Goal: Task Accomplishment & Management: Complete application form

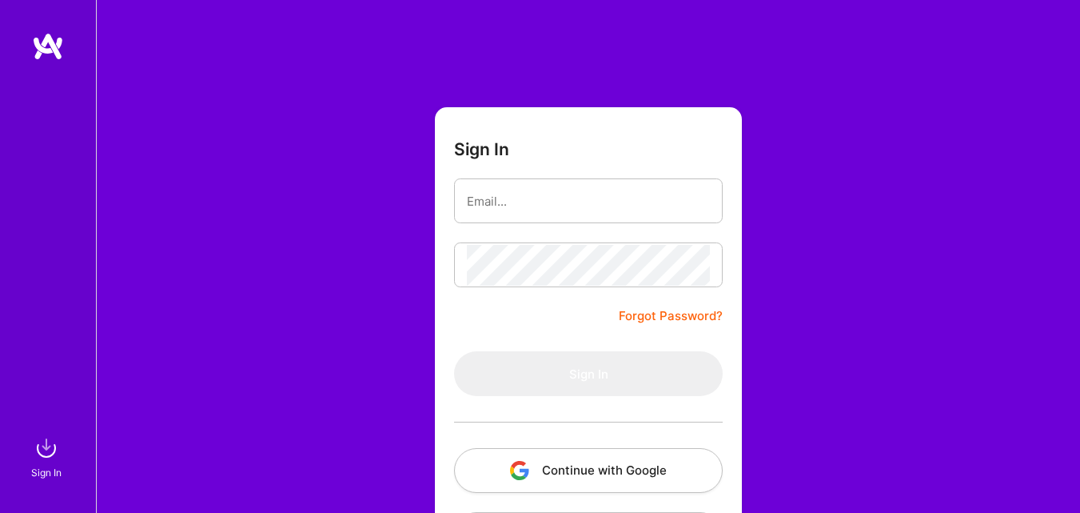
scroll to position [12, 0]
click at [557, 203] on input "email" at bounding box center [588, 202] width 243 height 41
type input "vibhugosain1997@gmail.com"
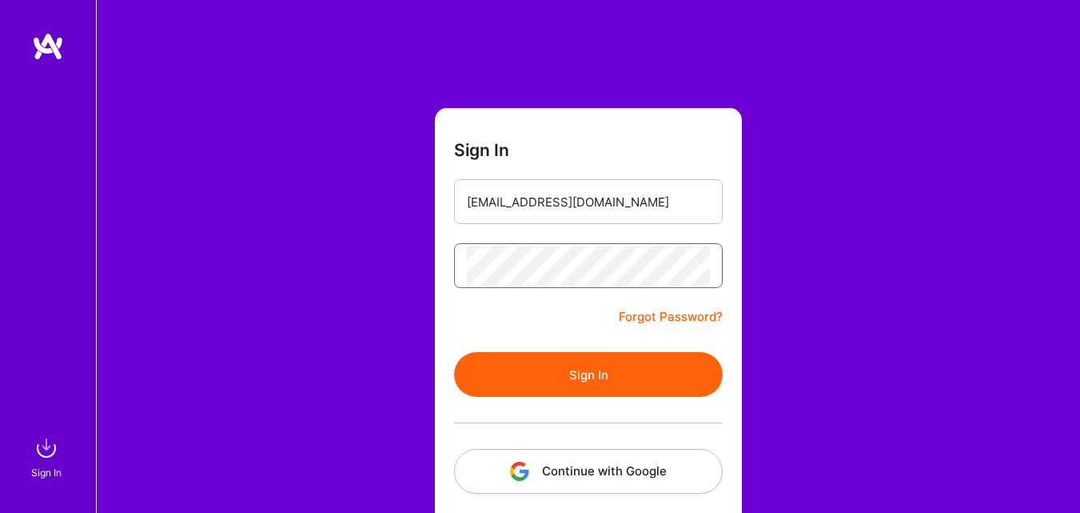
click at [454, 352] on button "Sign In" at bounding box center [588, 374] width 269 height 45
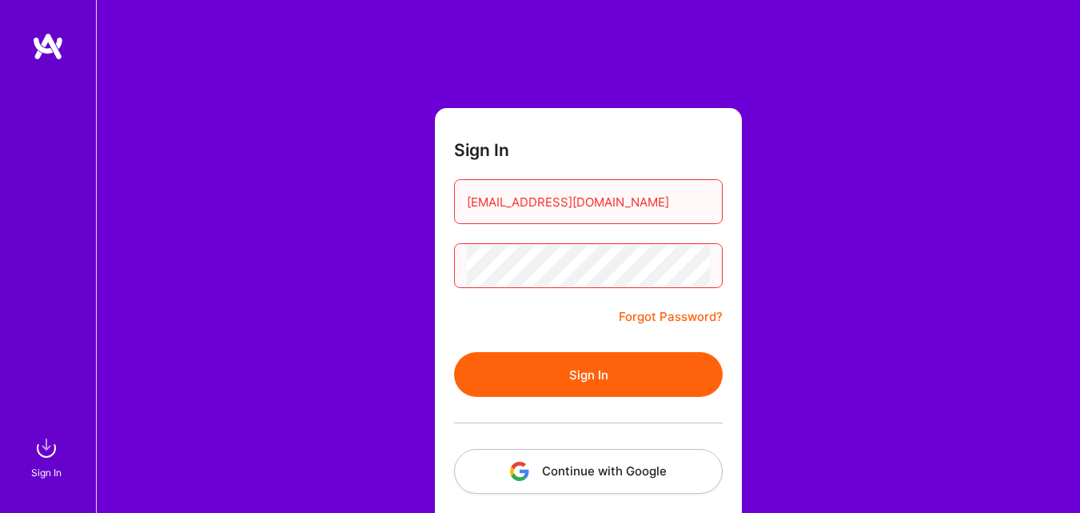
click at [454, 352] on button "Sign In" at bounding box center [588, 374] width 269 height 45
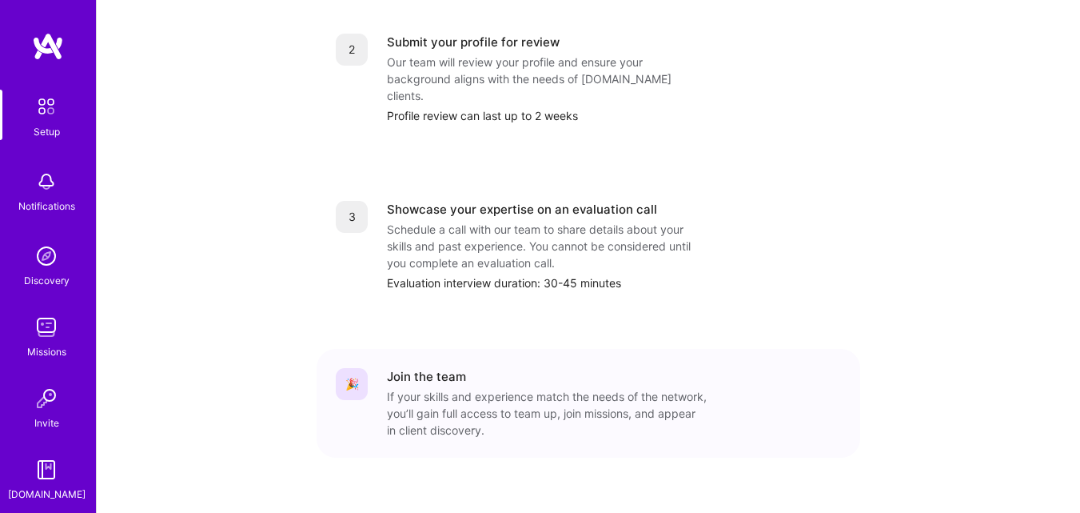
scroll to position [76, 0]
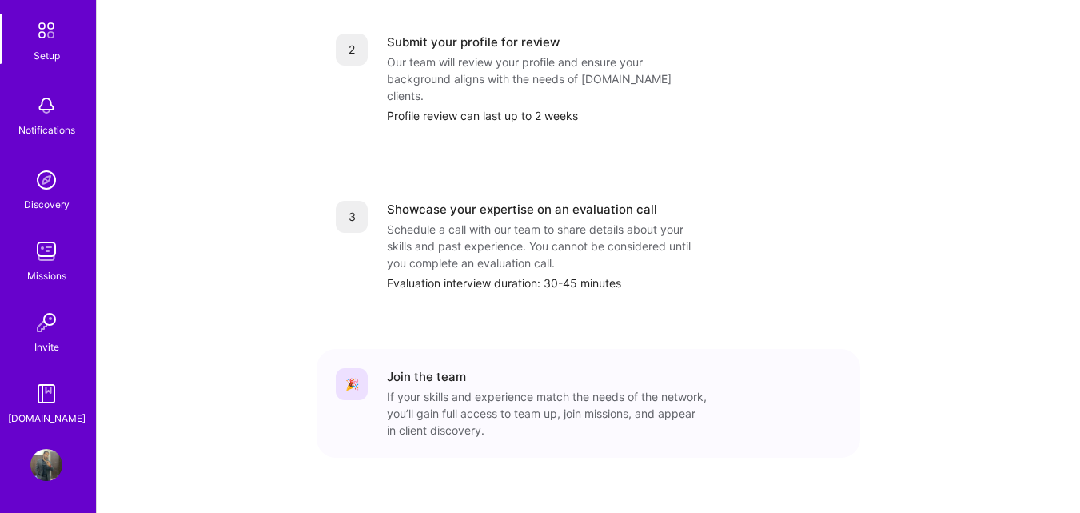
click at [38, 457] on img at bounding box center [46, 465] width 32 height 32
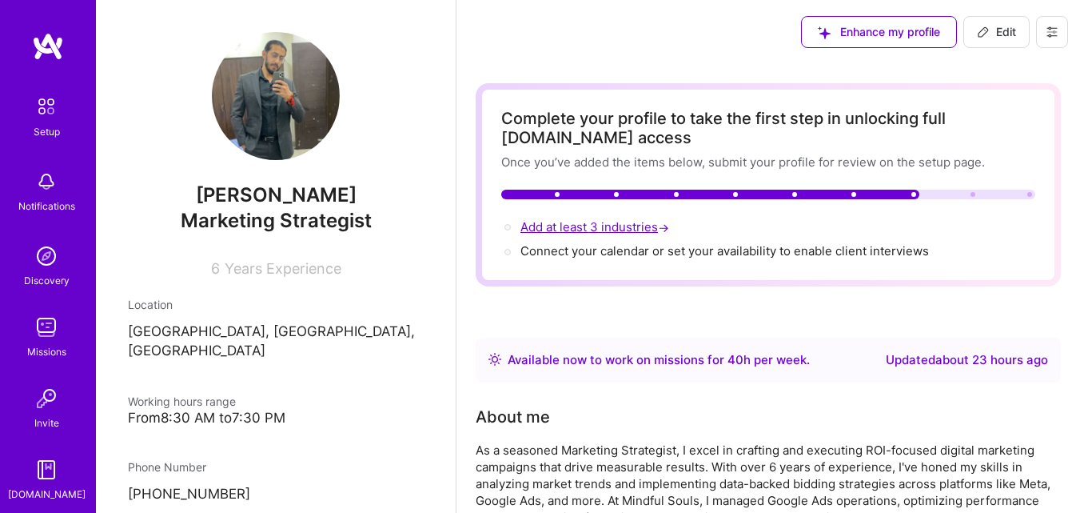
click at [589, 229] on span "Add at least 3 industries →" at bounding box center [597, 226] width 152 height 15
select select "IN"
select select "Right Now"
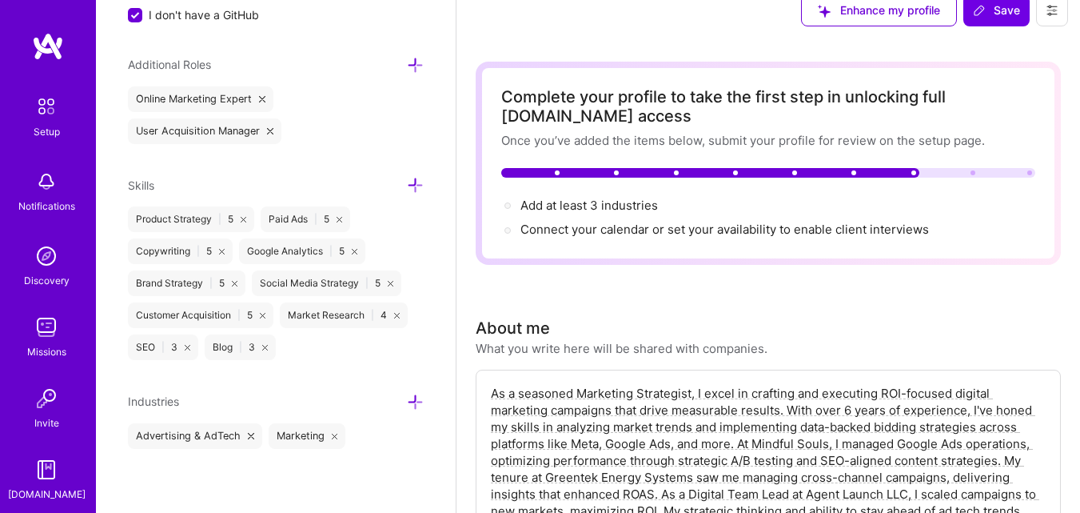
scroll to position [27, 0]
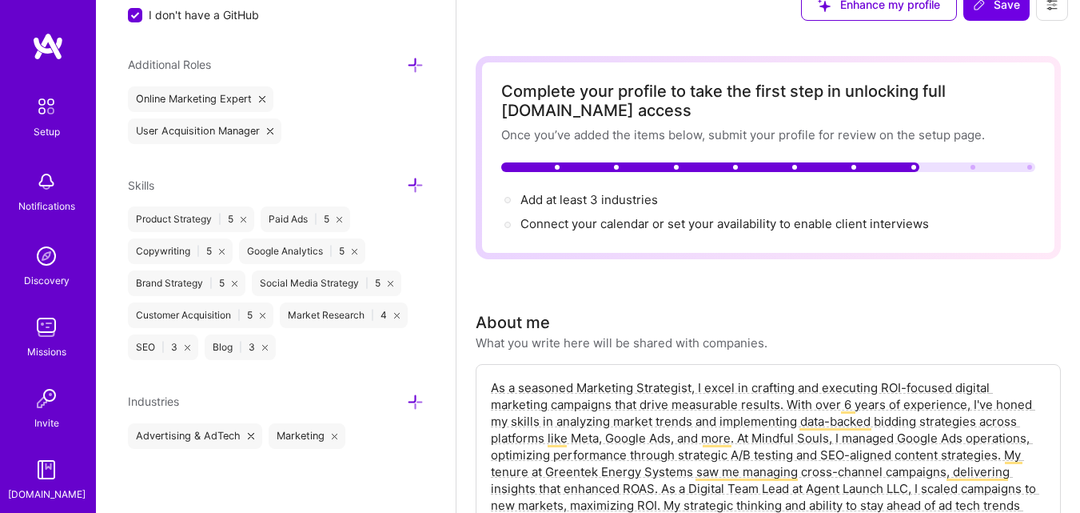
click at [408, 397] on icon at bounding box center [415, 401] width 17 height 17
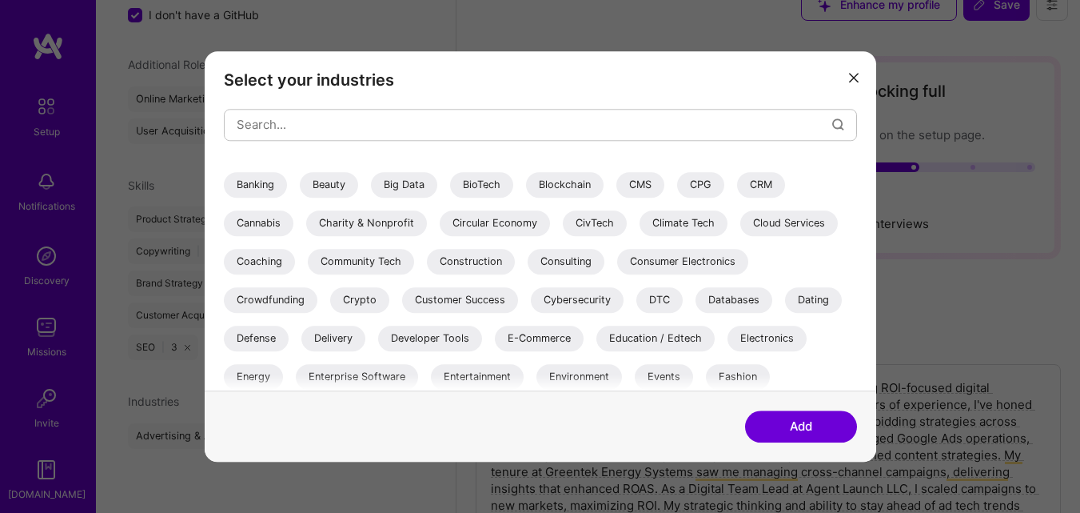
scroll to position [157, 0]
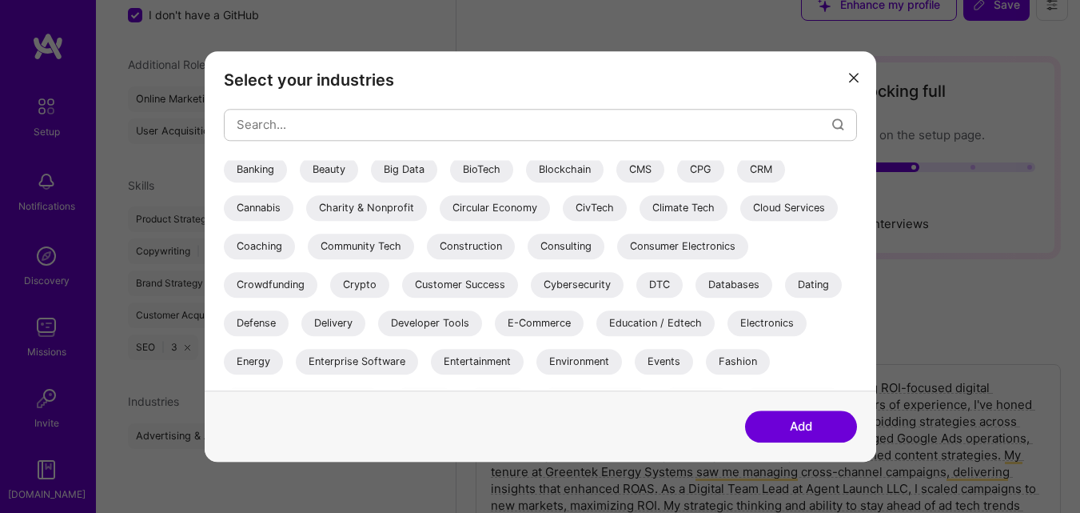
click at [546, 321] on div "E-Commerce" at bounding box center [539, 323] width 89 height 26
click at [684, 250] on div "Consumer Electronics" at bounding box center [682, 246] width 131 height 26
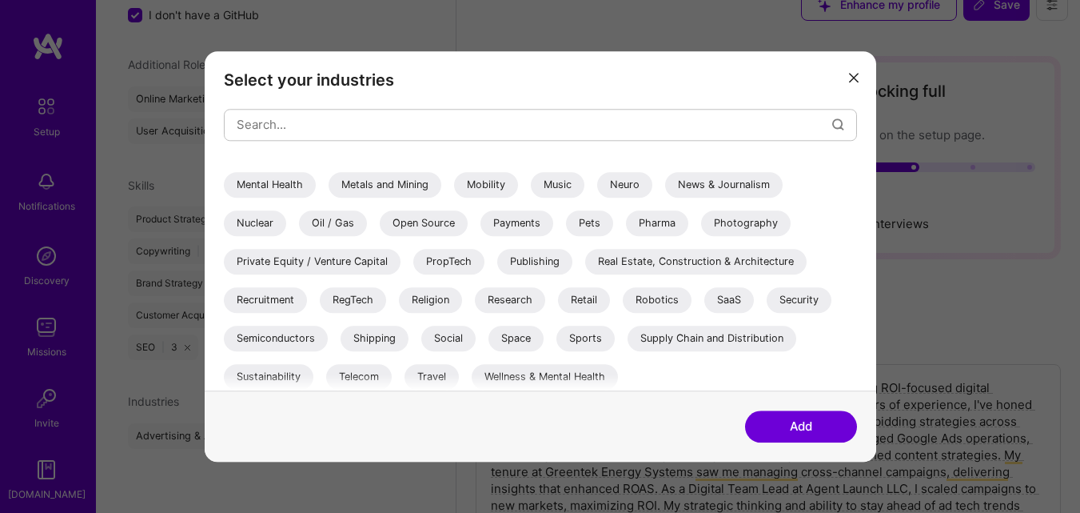
scroll to position [569, 0]
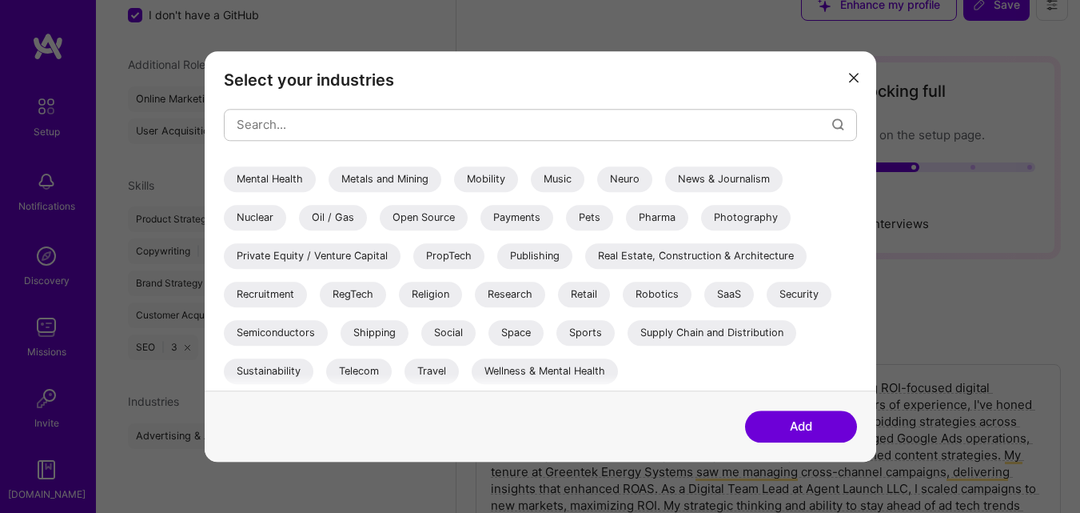
click at [545, 371] on div "Wellness & Mental Health" at bounding box center [545, 371] width 146 height 26
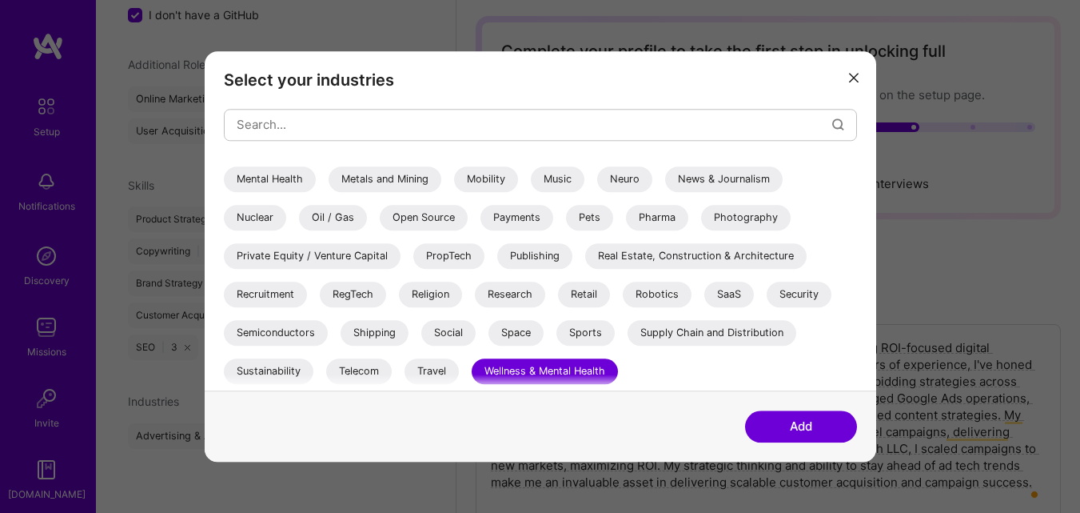
scroll to position [72, 0]
click at [425, 366] on div "Travel" at bounding box center [432, 371] width 54 height 26
click at [624, 260] on div "Real Estate, Construction & Architecture" at bounding box center [695, 256] width 221 height 26
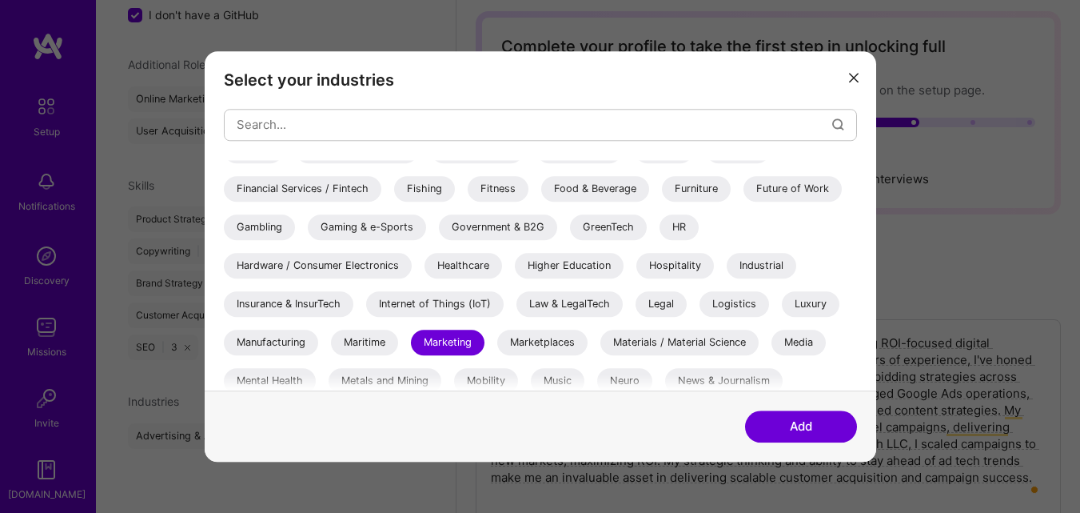
scroll to position [365, 0]
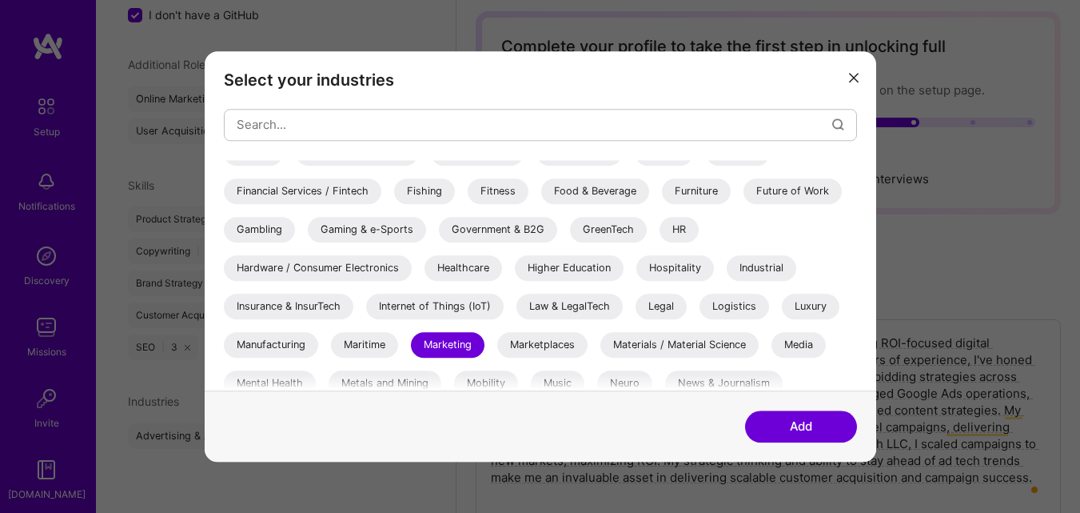
click at [367, 263] on div "Hardware / Consumer Electronics" at bounding box center [318, 268] width 188 height 26
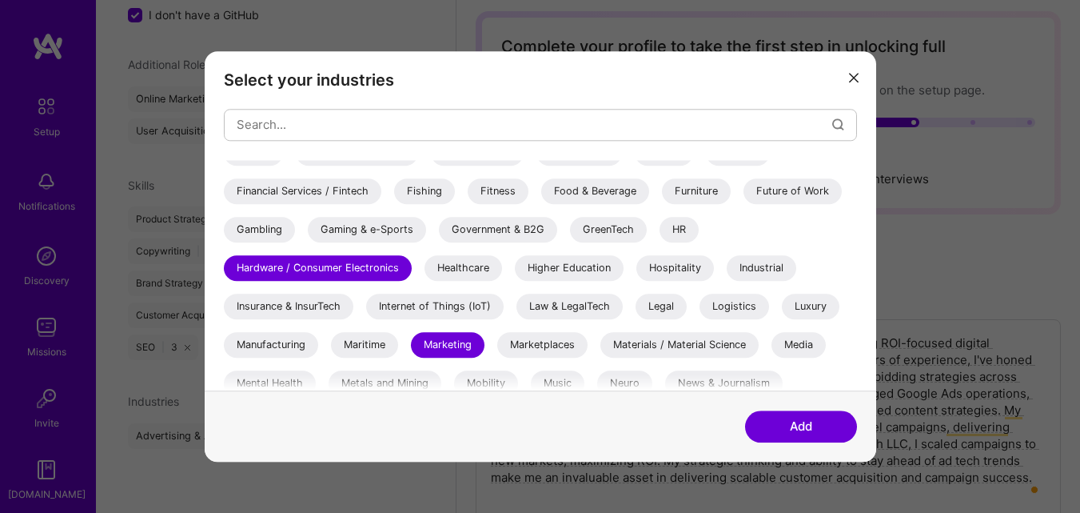
click at [674, 268] on div "Hospitality" at bounding box center [675, 268] width 78 height 26
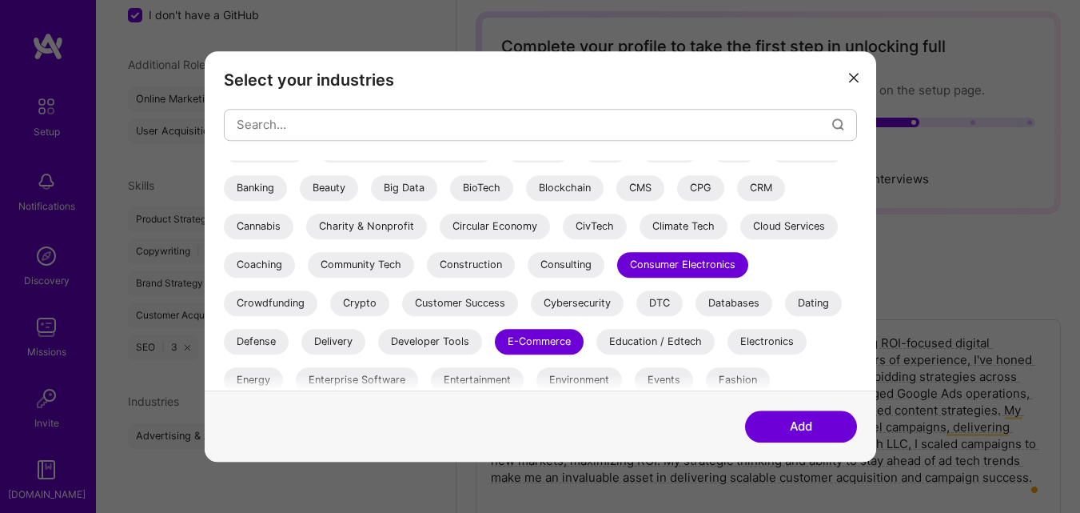
scroll to position [133, 0]
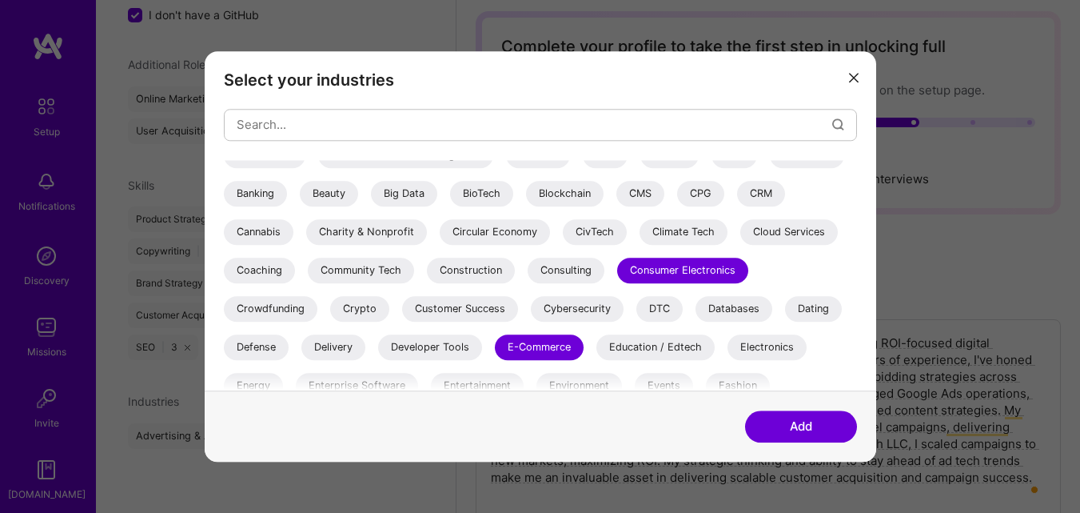
click at [767, 418] on button "Add" at bounding box center [801, 426] width 112 height 32
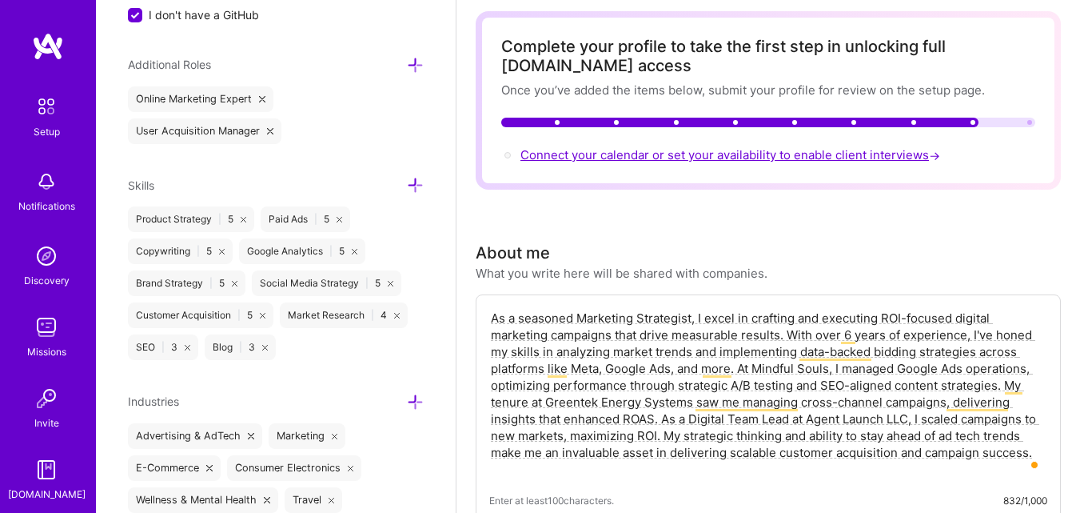
click at [602, 158] on span "Connect your calendar or set your availability to enable client interviews →" at bounding box center [732, 154] width 423 height 15
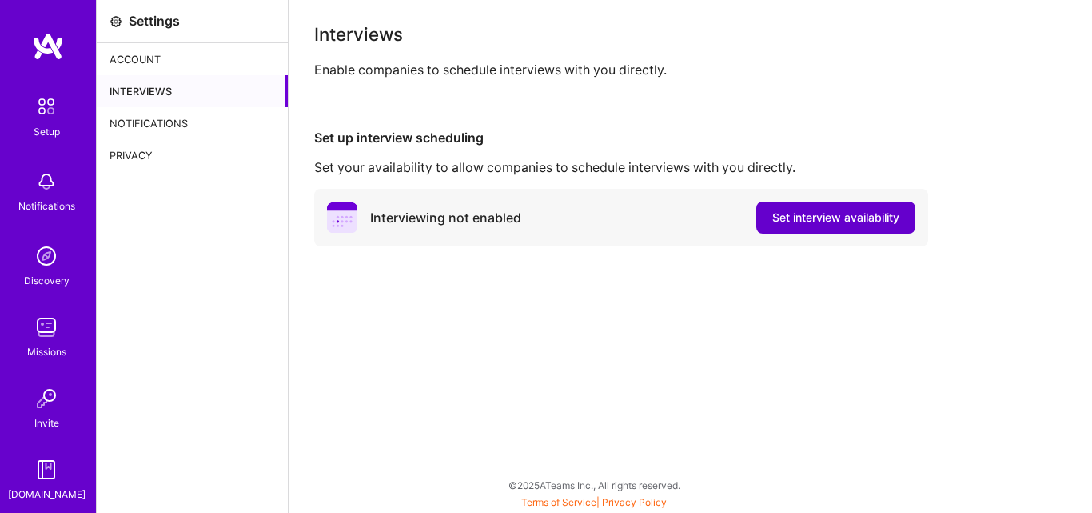
click at [824, 225] on span "Set interview availability" at bounding box center [835, 217] width 127 height 16
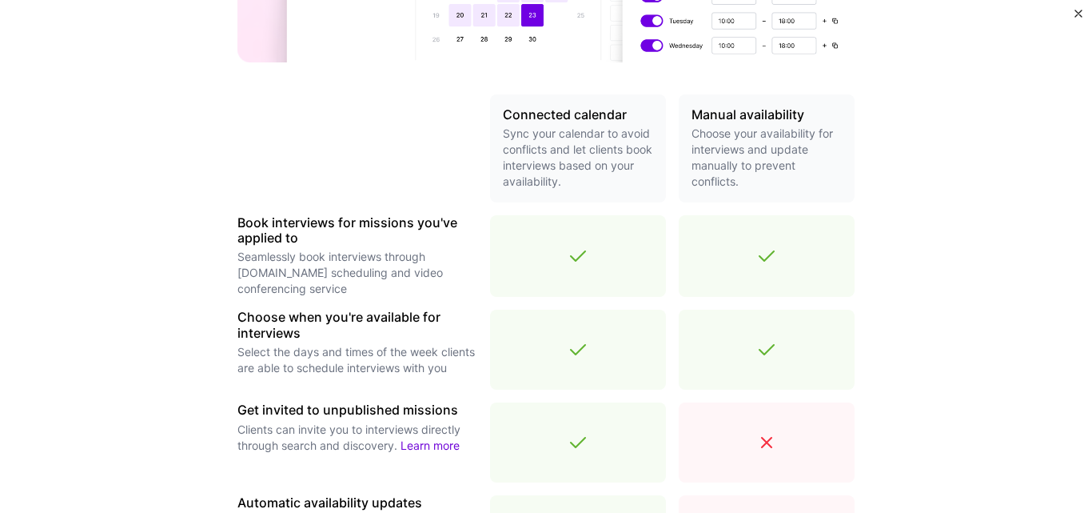
scroll to position [608, 0]
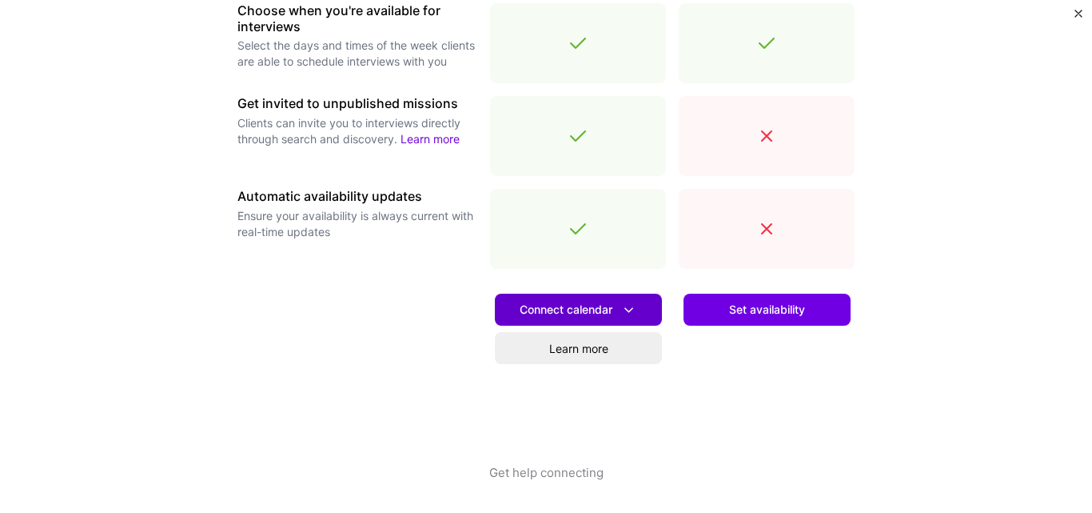
click at [612, 303] on span "Connect calendar" at bounding box center [579, 309] width 118 height 17
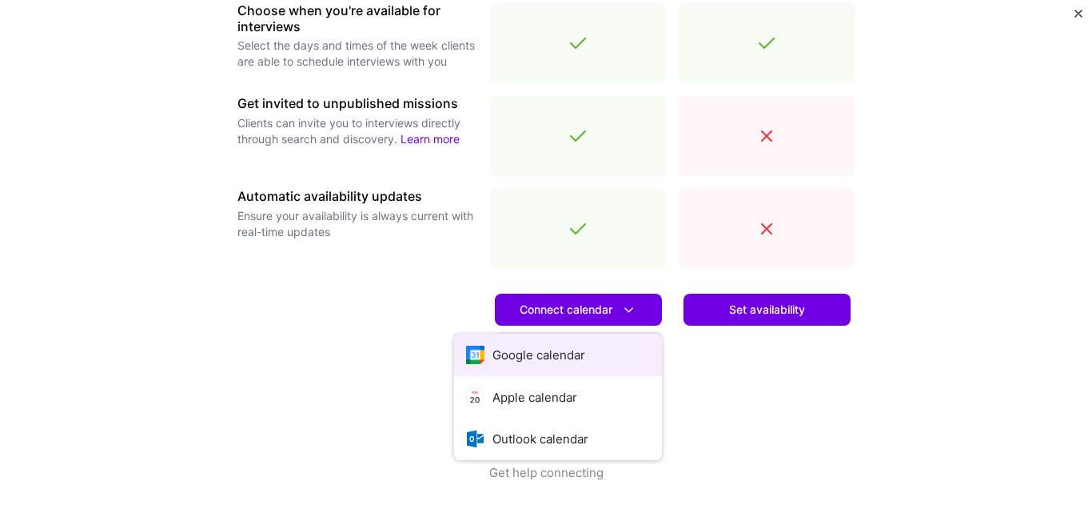
click at [553, 350] on button "Google calendar" at bounding box center [558, 354] width 208 height 42
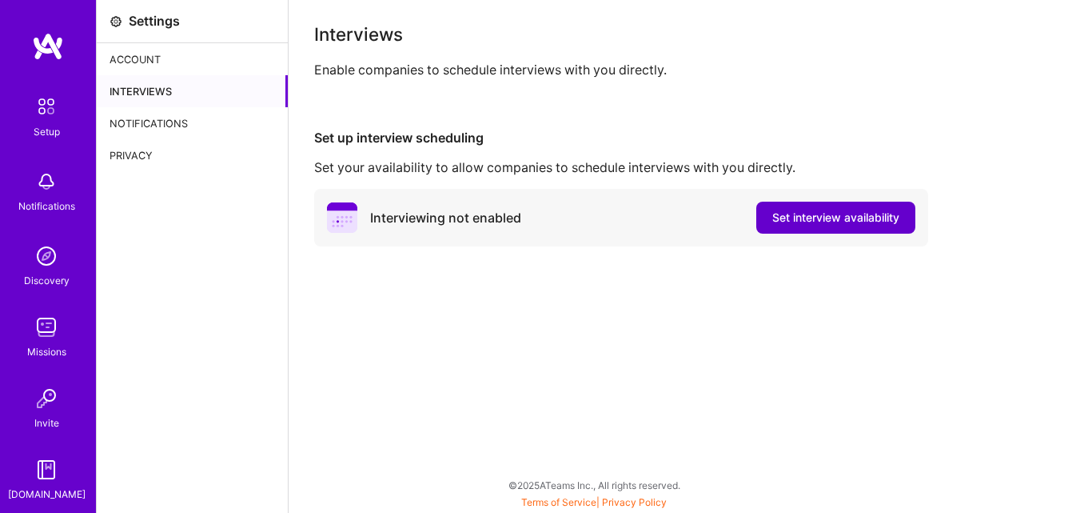
click at [792, 227] on button "Set interview availability" at bounding box center [835, 218] width 159 height 32
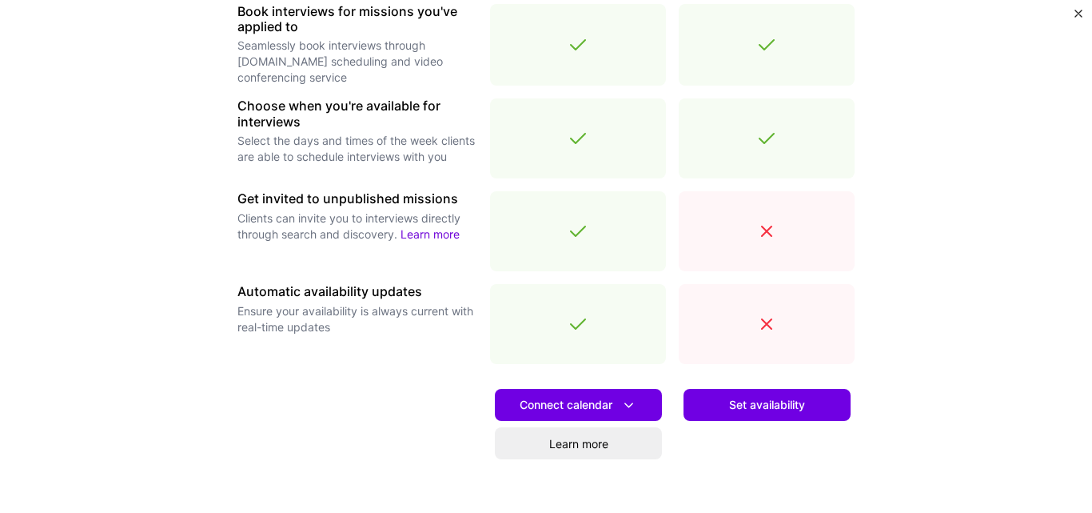
scroll to position [513, 0]
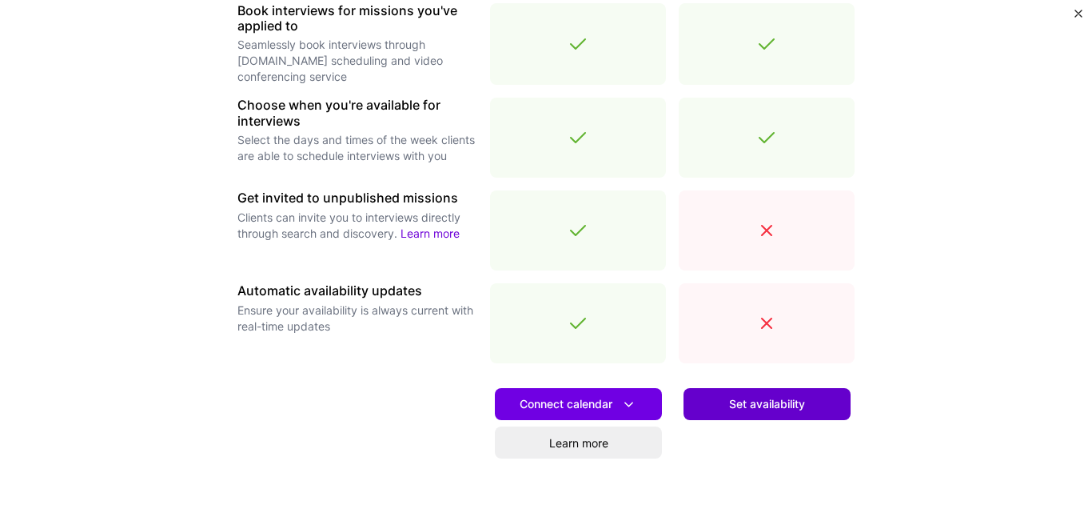
click at [761, 404] on span "Set availability" at bounding box center [767, 404] width 76 height 16
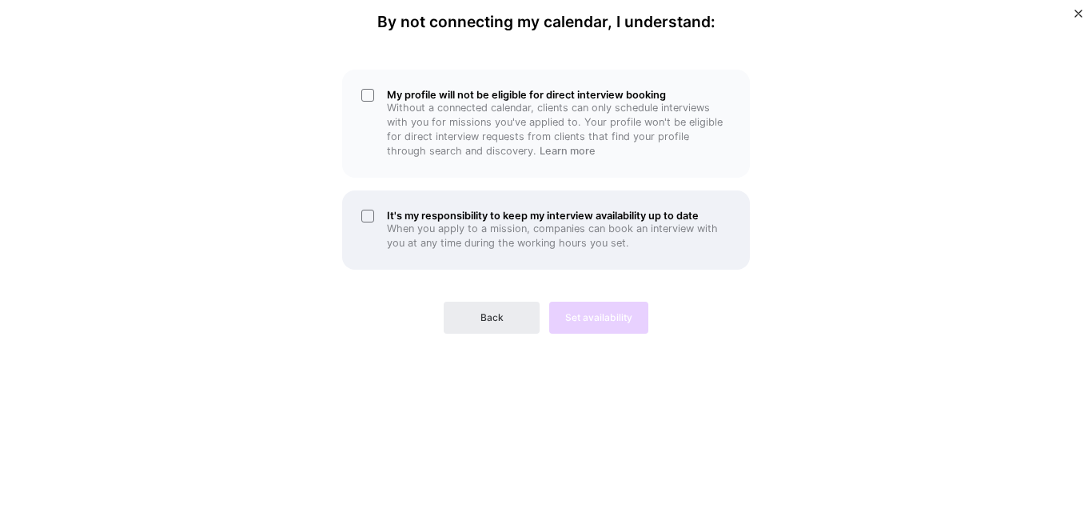
click at [363, 202] on div "It's my responsibility to keep my interview availability up to date When you ap…" at bounding box center [546, 229] width 408 height 79
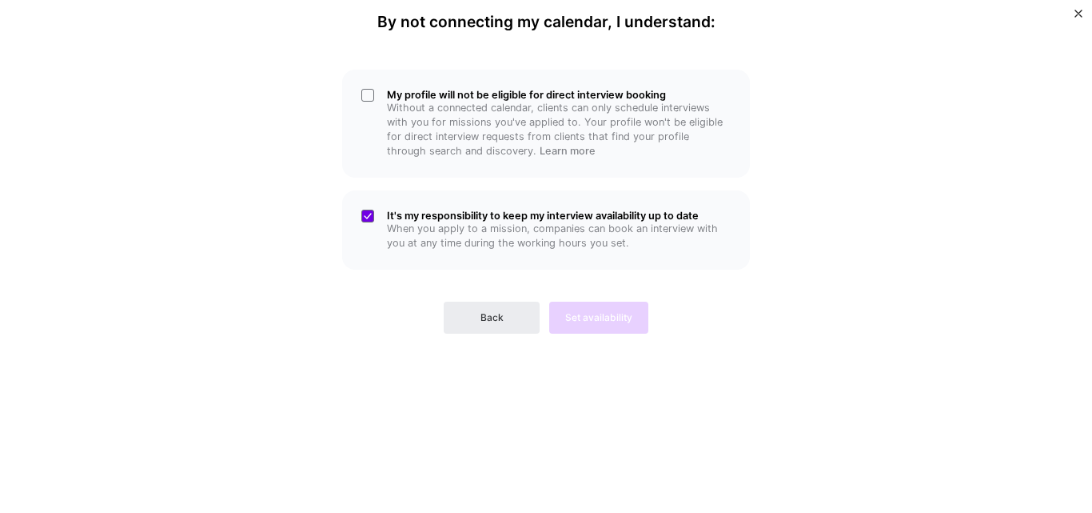
click at [519, 188] on div "My profile will not be eligible for direct interview booking Without a connecte…" at bounding box center [546, 198] width 480 height 270
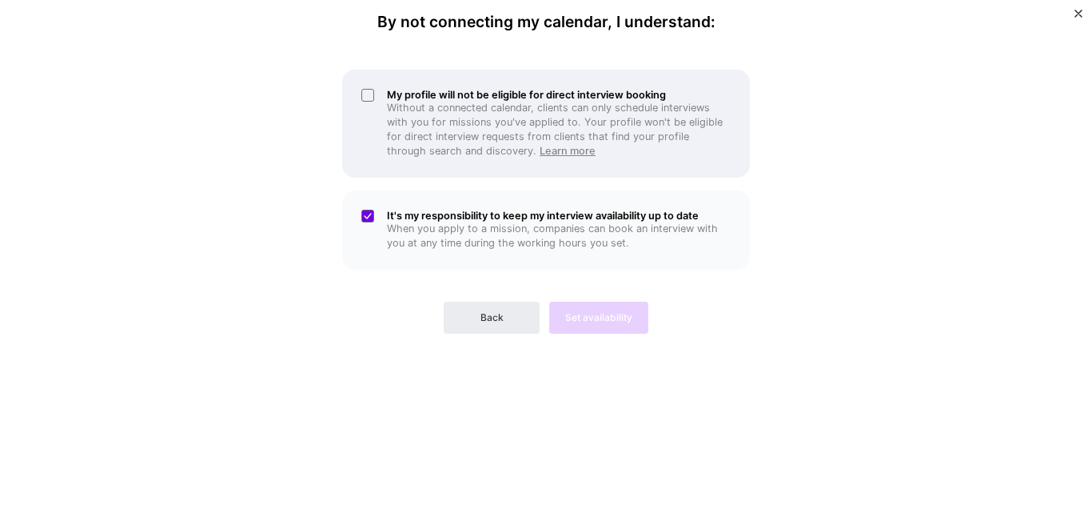
click at [540, 156] on link "Learn more" at bounding box center [568, 151] width 56 height 12
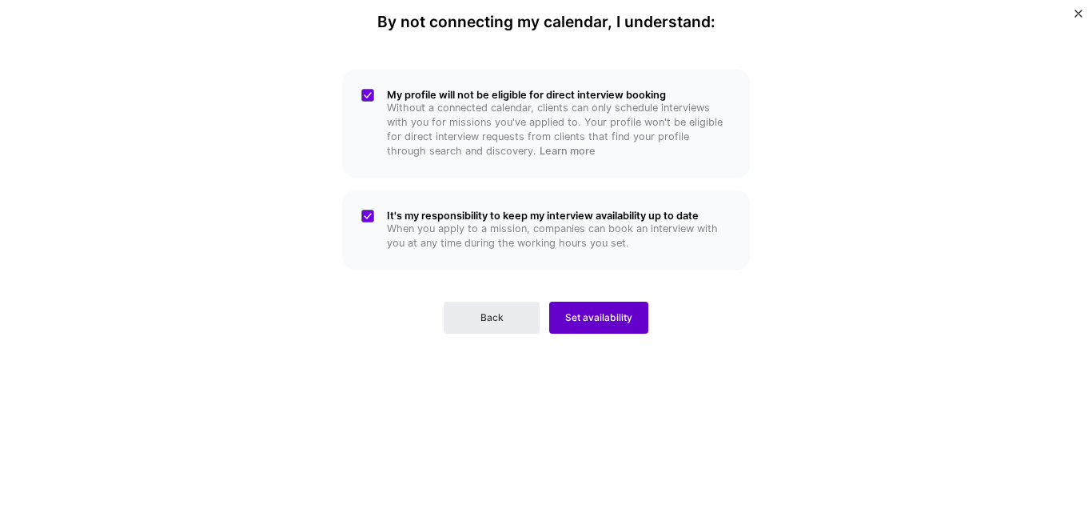
click at [591, 309] on button "Set availability" at bounding box center [598, 317] width 99 height 32
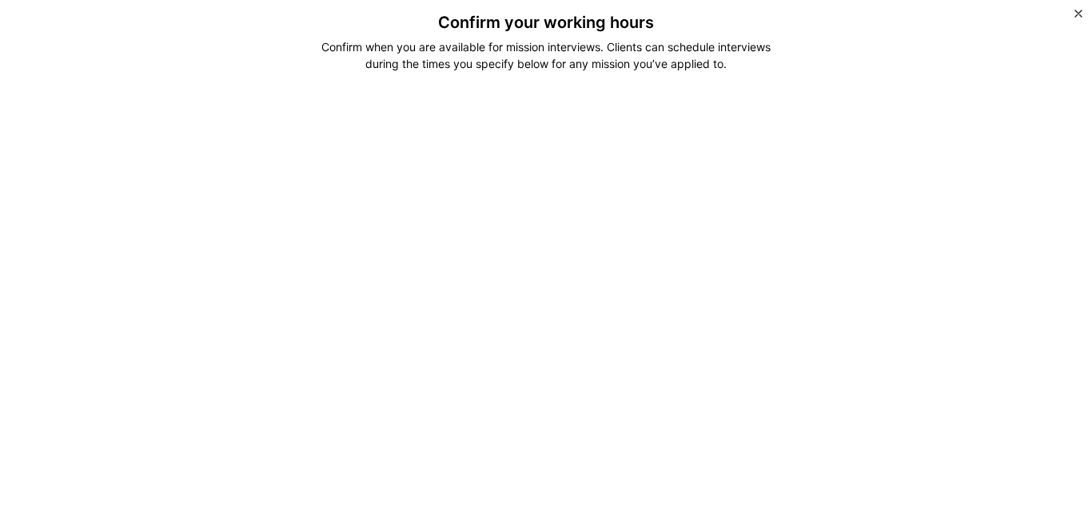
click at [973, 289] on div "Confirm your working hours Confirm when you are available for mission interview…" at bounding box center [546, 256] width 1092 height 513
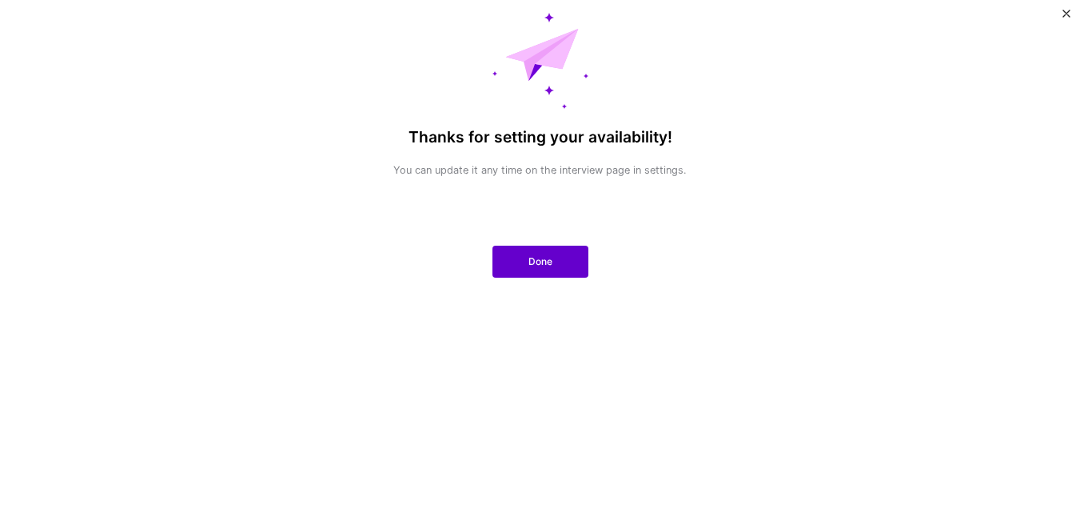
click at [529, 273] on button "Done" at bounding box center [541, 261] width 96 height 32
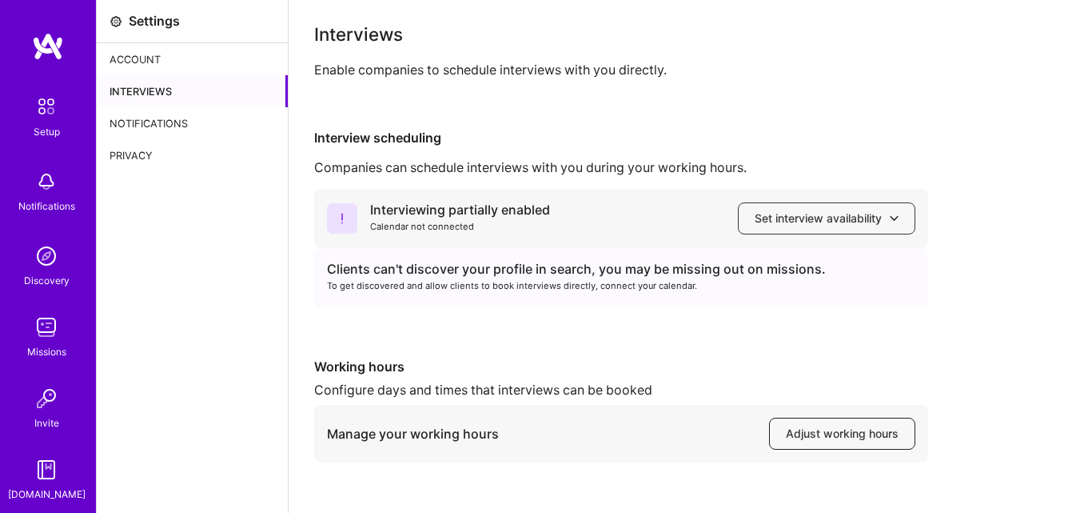
click at [813, 436] on span "Adjust working hours" at bounding box center [842, 433] width 113 height 16
click at [899, 217] on button "Set interview availability" at bounding box center [827, 218] width 178 height 32
click at [672, 190] on div "Interviewing partially enabled Calendar not connected Set interview availability" at bounding box center [621, 218] width 614 height 59
click at [467, 203] on div "Interviewing partially enabled" at bounding box center [460, 210] width 180 height 17
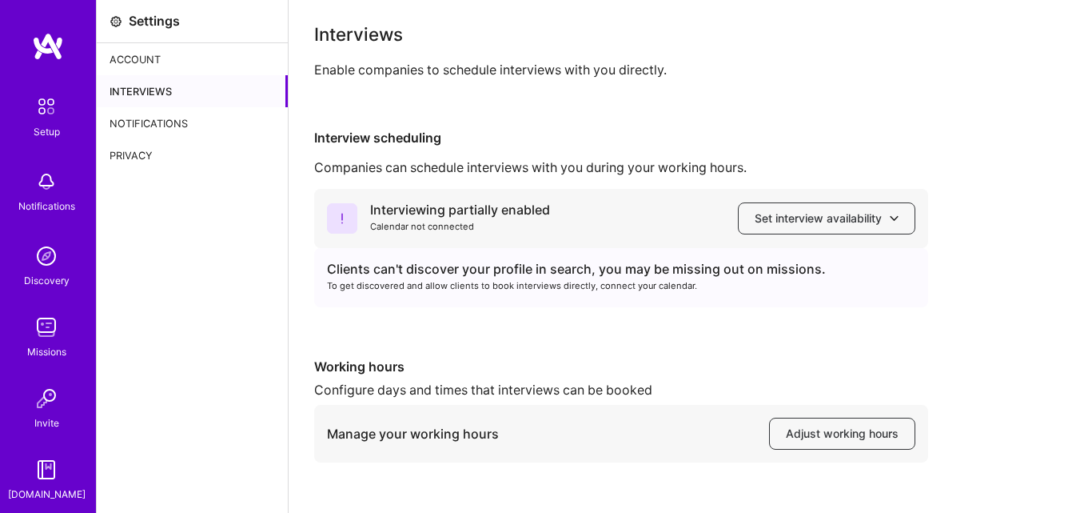
click at [50, 390] on img at bounding box center [46, 398] width 32 height 32
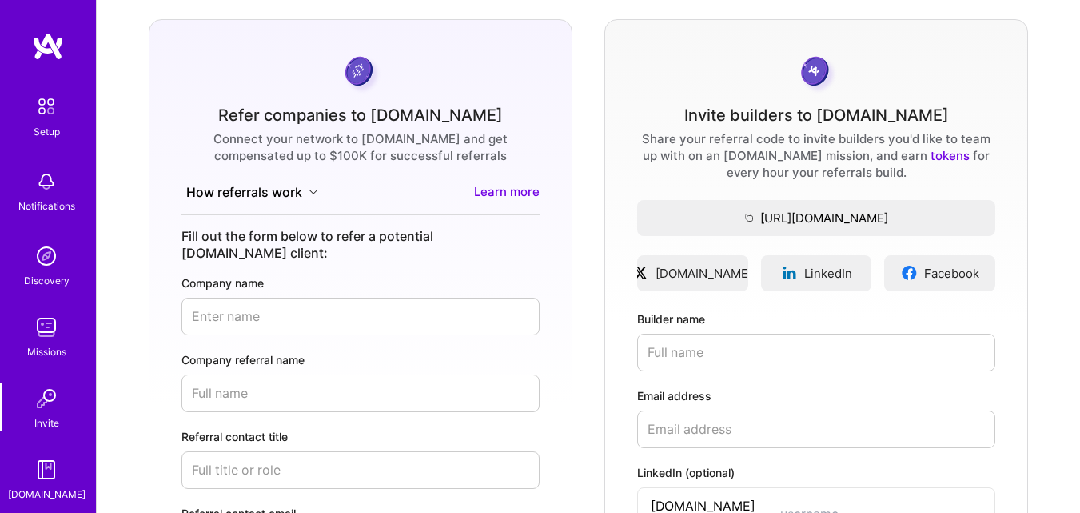
scroll to position [440, 0]
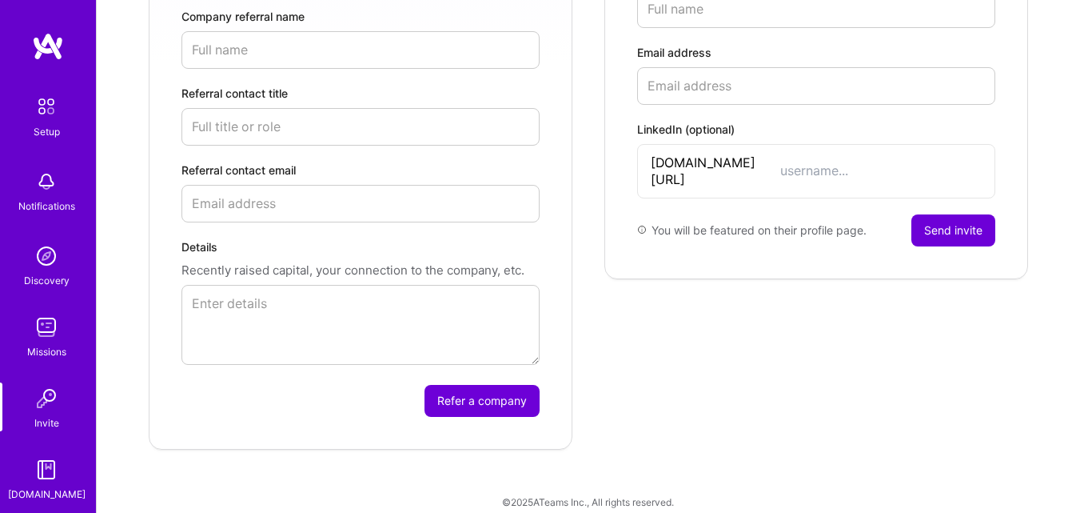
click at [37, 102] on img at bounding box center [47, 107] width 34 height 34
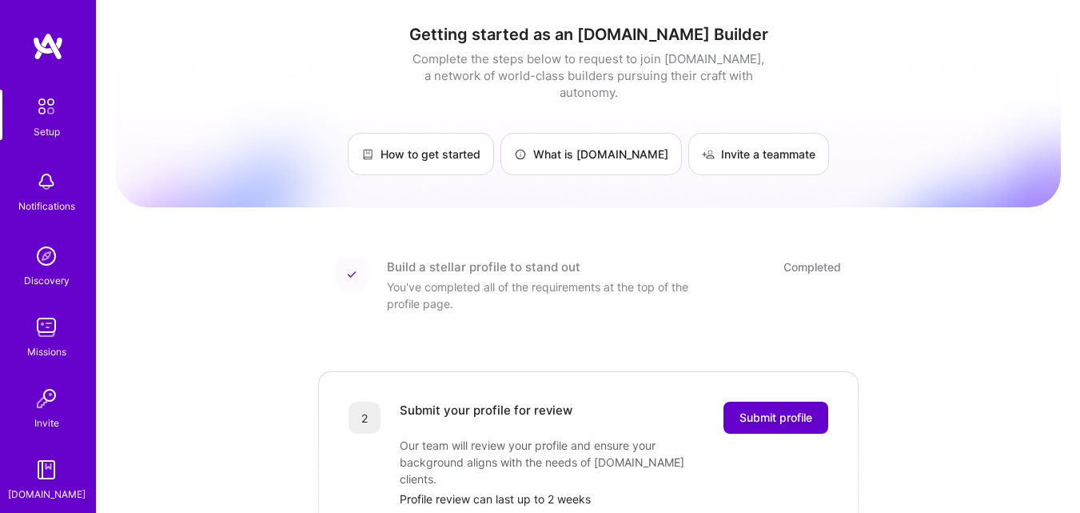
click at [775, 409] on span "Submit profile" at bounding box center [776, 417] width 73 height 16
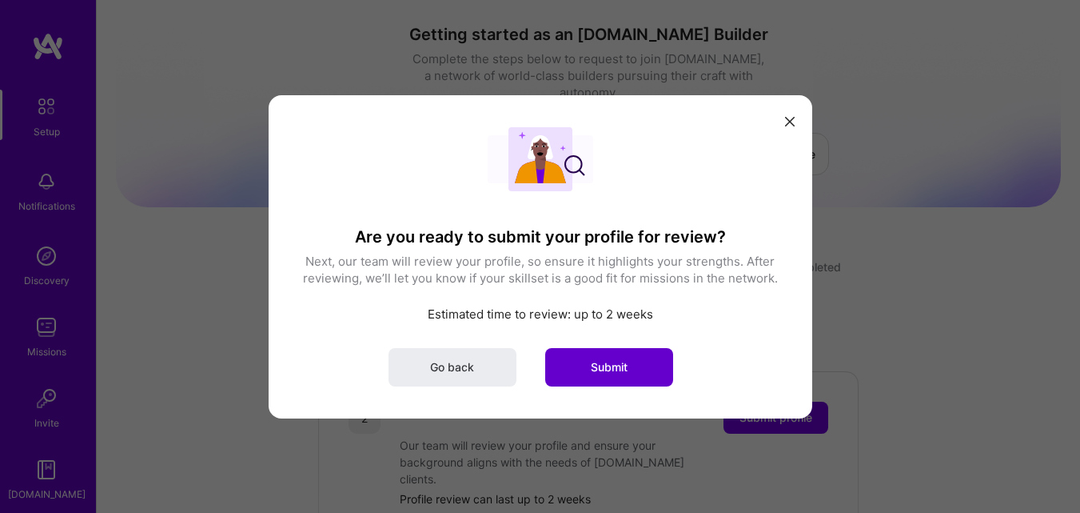
click at [617, 375] on button "Submit" at bounding box center [609, 366] width 128 height 38
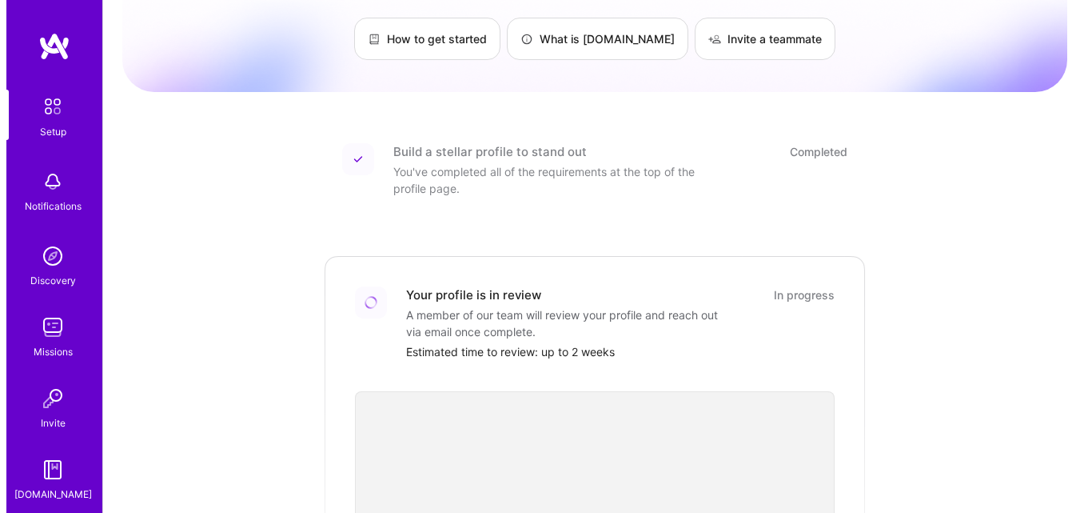
scroll to position [114, 0]
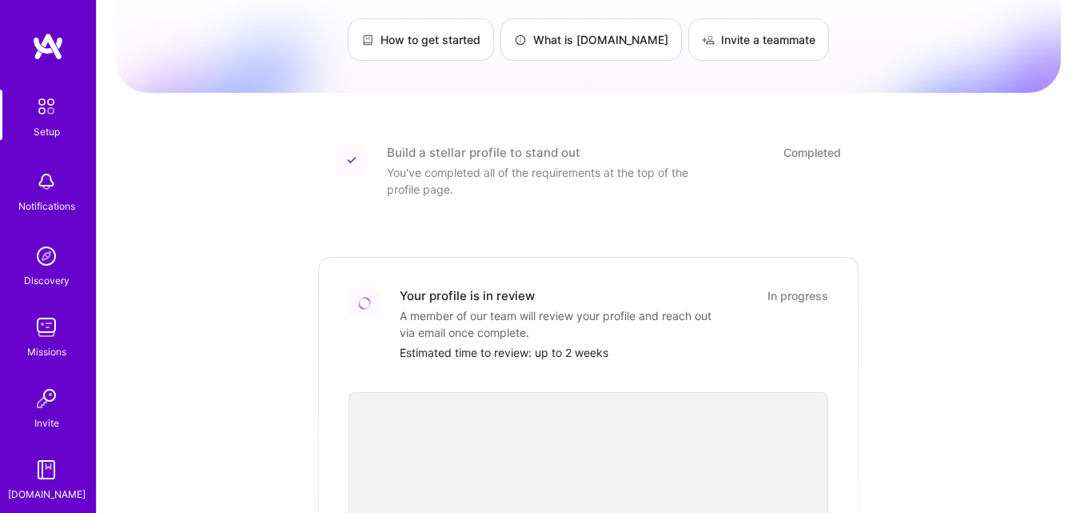
click at [53, 190] on img at bounding box center [46, 182] width 32 height 32
